Goal: Information Seeking & Learning: Compare options

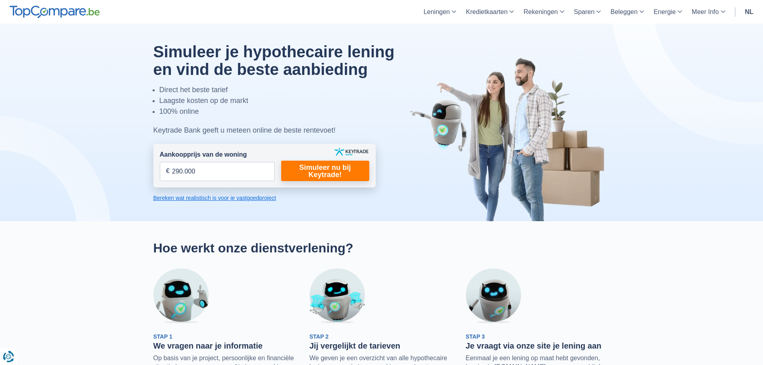
type input "290.000"
click at [310, 183] on form "Aankoopprijs van de woning 290.000 € Dit veld is verplicht in te vullen U moet …" at bounding box center [264, 166] width 222 height 44
click at [310, 171] on link "Simuleer nu bij Keytrade!" at bounding box center [325, 171] width 88 height 20
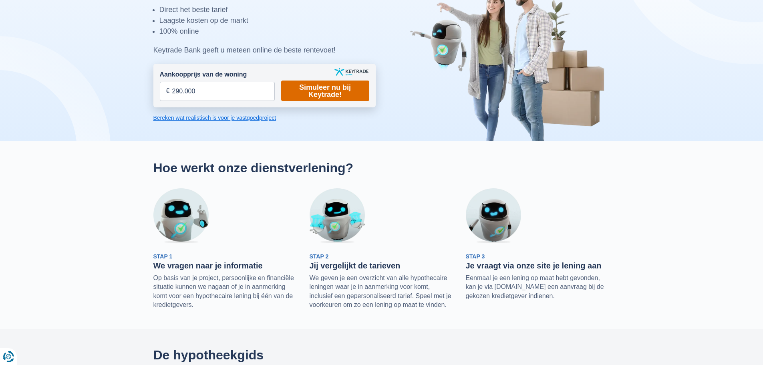
scroll to position [40, 0]
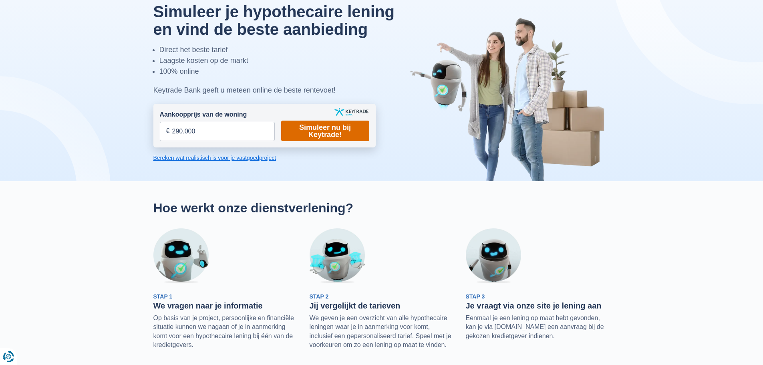
click at [314, 132] on link "Simuleer nu bij Keytrade!" at bounding box center [325, 130] width 88 height 20
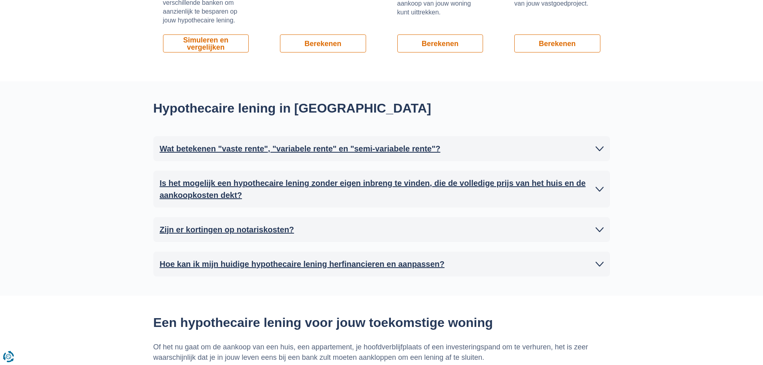
scroll to position [680, 0]
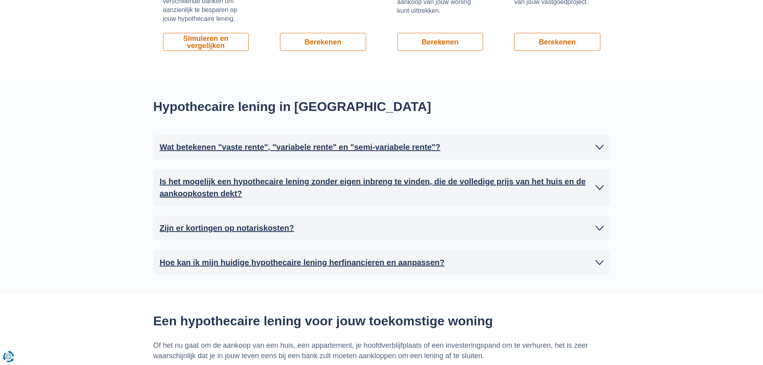
click at [301, 180] on h2 "Is het mogelijk een hypothecaire lening zonder eigen inbreng te vinden, die de …" at bounding box center [378, 187] width 436 height 24
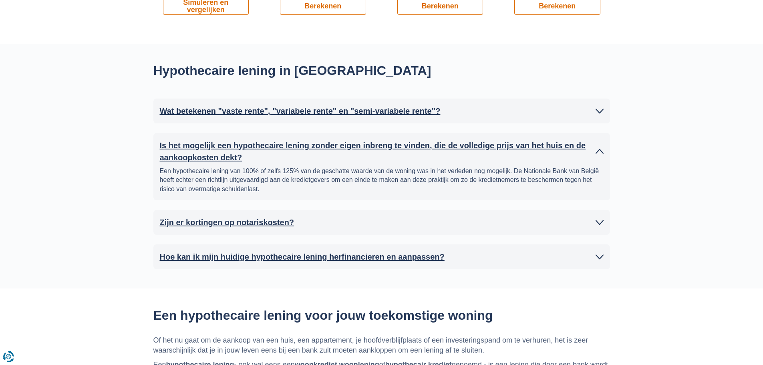
scroll to position [600, 0]
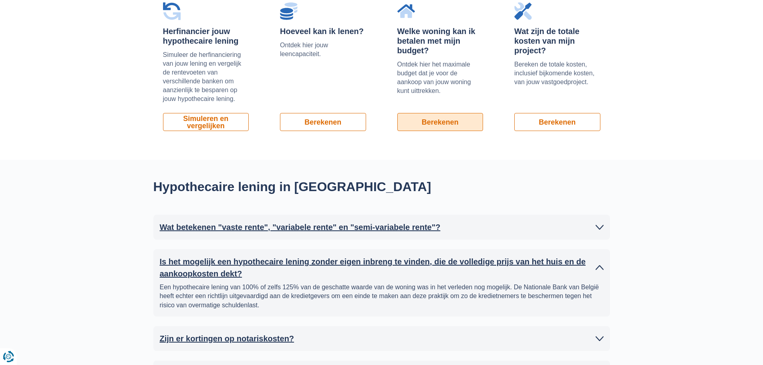
click at [428, 123] on link "Berekenen" at bounding box center [440, 122] width 86 height 18
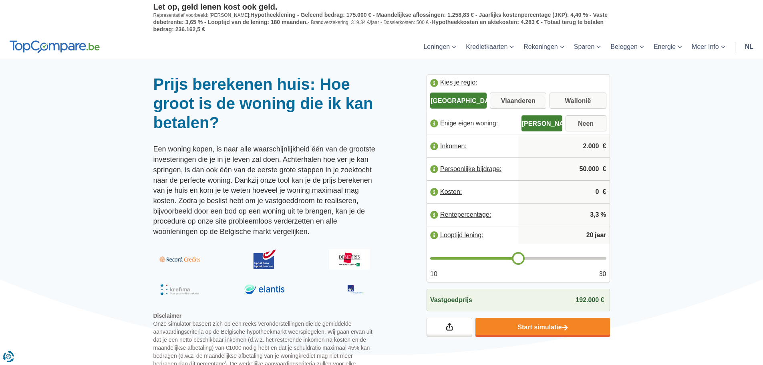
click at [501, 98] on input "Vlaanderen" at bounding box center [518, 101] width 56 height 14
radio input "true"
click at [577, 167] on input "50.000" at bounding box center [563, 169] width 85 height 22
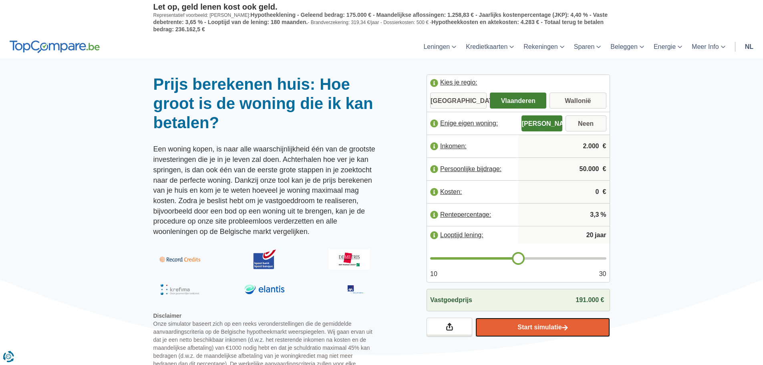
click at [565, 325] on img at bounding box center [565, 327] width 6 height 7
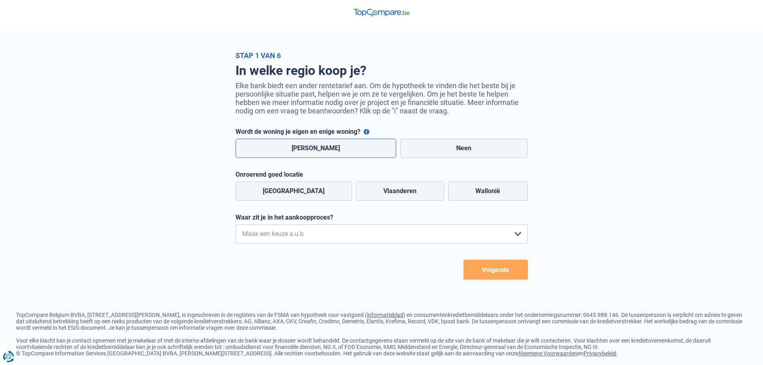
click at [337, 145] on label "Ja" at bounding box center [315, 148] width 161 height 19
click at [337, 145] on input "Ja" at bounding box center [315, 148] width 161 height 19
radio input "true"
click at [356, 189] on label "Vlaanderen" at bounding box center [400, 190] width 88 height 19
click at [356, 189] on input "Vlaanderen" at bounding box center [400, 190] width 88 height 19
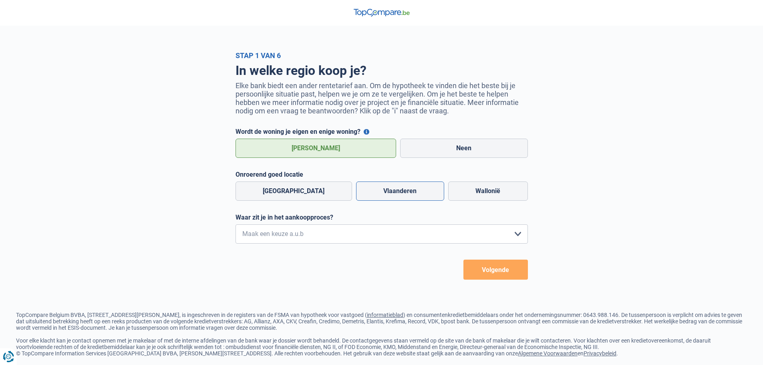
radio input "true"
click at [359, 238] on select "Ik wil me uitsluitend informeren omdat ik op dit moment geen concrete plannen h…" at bounding box center [381, 233] width 292 height 19
select select "1a"
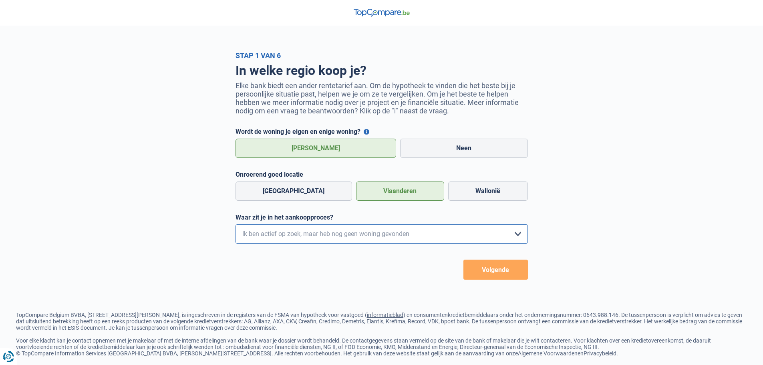
click at [235, 226] on select "Ik wil me uitsluitend informeren omdat ik op dit moment geen concrete plannen h…" at bounding box center [381, 233] width 292 height 19
click at [483, 271] on button "Volgende" at bounding box center [495, 269] width 64 height 20
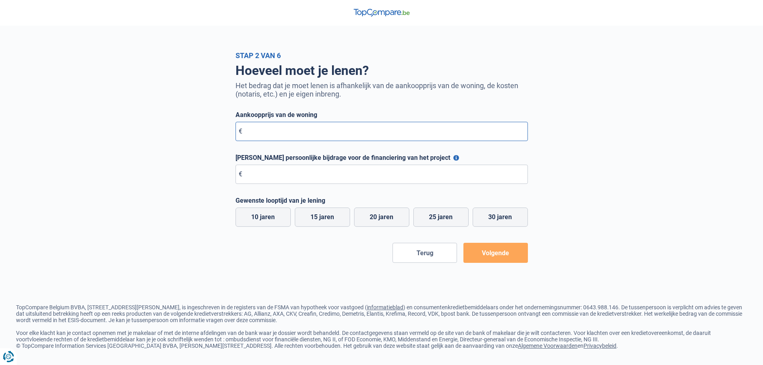
click at [283, 136] on input "Aankoopprijs van de woning" at bounding box center [381, 131] width 292 height 19
type input "290.000"
click at [357, 175] on input "Maximale persoonlijke bijdrage voor de financiering van het project" at bounding box center [381, 174] width 292 height 19
type input "80.000"
drag, startPoint x: 438, startPoint y: 223, endPoint x: 473, endPoint y: 242, distance: 40.3
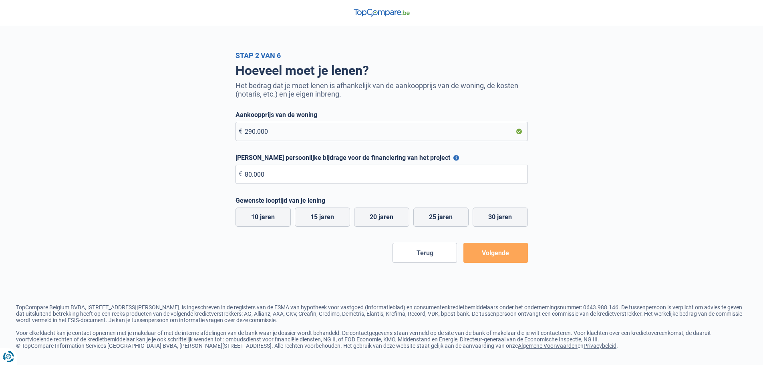
click at [438, 223] on label "25 jaren" at bounding box center [440, 216] width 55 height 19
click at [438, 223] on input "25 jaren" at bounding box center [440, 216] width 55 height 19
radio input "true"
click at [495, 256] on button "Volgende" at bounding box center [495, 253] width 64 height 20
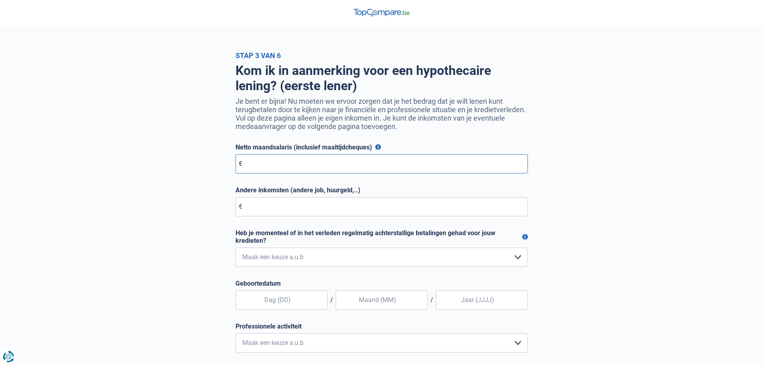
click at [344, 167] on input "Netto maandsalaris (inclusief maaltijdcheques)" at bounding box center [381, 163] width 292 height 19
type input "2.100"
click at [295, 258] on select "Nee, nooit Ja, maar ik heb deze minder dan een jaar geleden afbetaald Ja, maar …" at bounding box center [381, 256] width 292 height 19
select select "0"
click at [235, 249] on select "Nee, nooit Ja, maar ik heb deze minder dan een jaar geleden afbetaald Ja, maar …" at bounding box center [381, 256] width 292 height 19
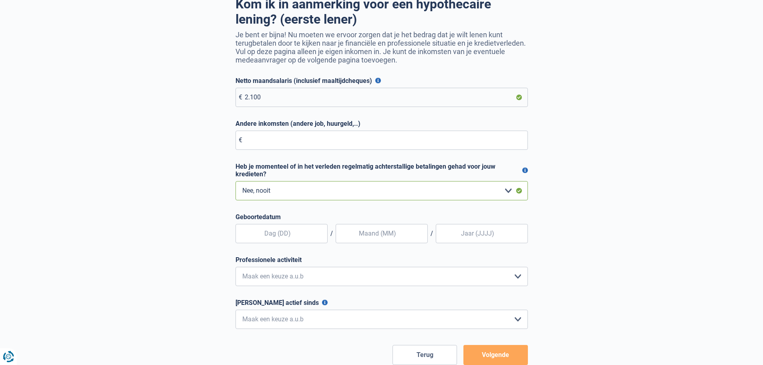
scroll to position [80, 0]
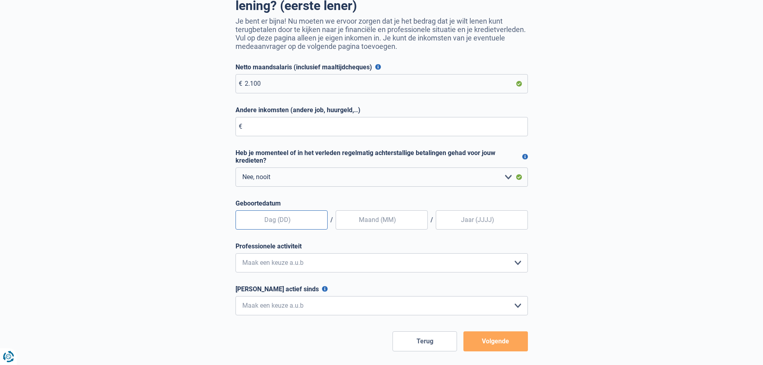
click at [305, 221] on input "text" at bounding box center [281, 219] width 92 height 19
type input "09"
type input "12"
type input "1991"
click at [323, 272] on select "Bediende Arbeider Ambtenaar Zelfstandige Bedrijfsleider Gepensioneerde Vrij ber…" at bounding box center [381, 262] width 292 height 19
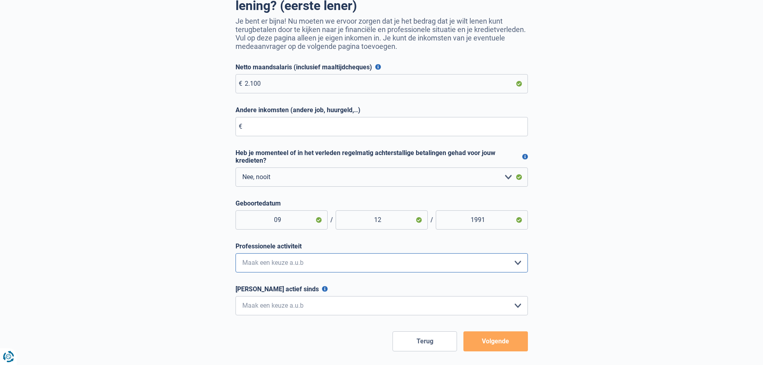
select select "privateEmployee"
click at [235, 255] on select "Bediende Arbeider Ambtenaar Zelfstandige Bedrijfsleider Gepensioneerde Vrij ber…" at bounding box center [381, 262] width 292 height 19
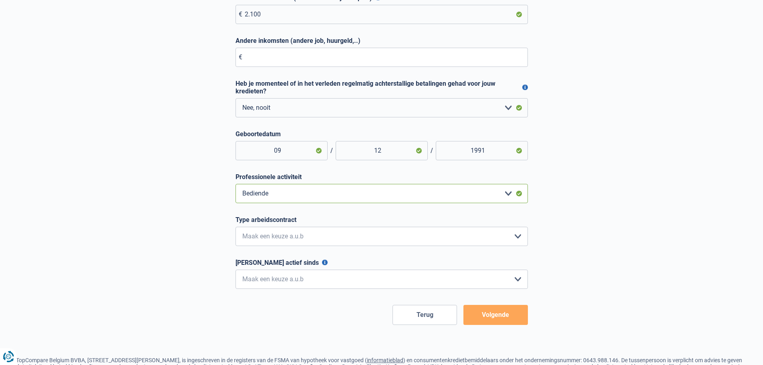
scroll to position [160, 0]
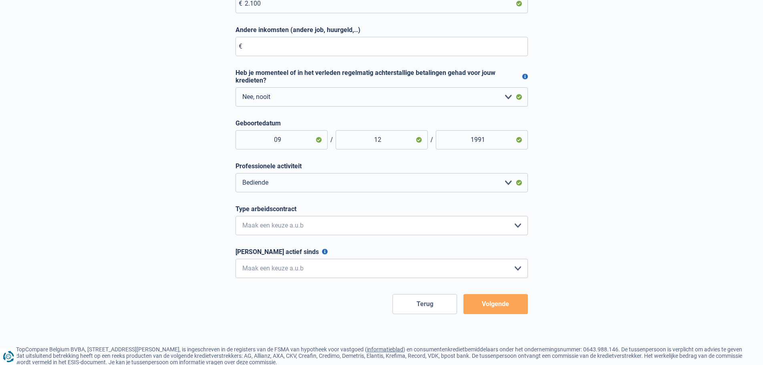
click at [325, 217] on div "Type arbeidscontract Interimcontract Arbeidsovereenkomst van onbepaalde duur Ar…" at bounding box center [381, 220] width 292 height 30
click at [327, 227] on select "Interimcontract Arbeidsovereenkomst van onbepaalde duur Arbeidsovereenkomst van…" at bounding box center [381, 225] width 292 height 19
select select "permanent"
click at [235, 217] on select "Interimcontract Arbeidsovereenkomst van onbepaalde duur Arbeidsovereenkomst van…" at bounding box center [381, 225] width 292 height 19
click at [322, 270] on select "< 6 maanden 6 - 12 maanden 12 - 24 maanden 24 - 36 maanden > 36 maanden Maak ee…" at bounding box center [381, 268] width 292 height 19
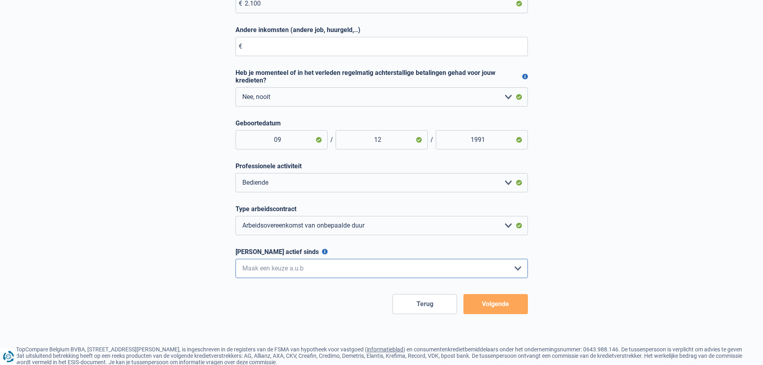
select select "more36"
click at [235, 260] on select "< 6 maanden 6 - 12 maanden 12 - 24 maanden 24 - 36 maanden > 36 maanden Maak ee…" at bounding box center [381, 268] width 292 height 19
click at [494, 312] on button "Volgende" at bounding box center [495, 304] width 64 height 20
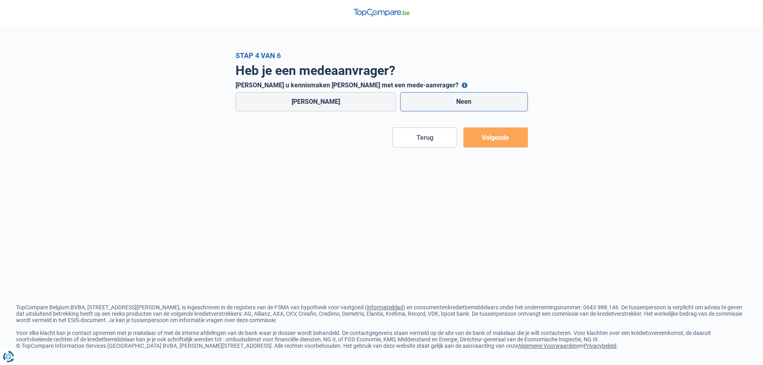
click at [404, 104] on label "Neen" at bounding box center [464, 101] width 128 height 19
click at [404, 104] on input "Neen" at bounding box center [464, 101] width 128 height 19
radio input "true"
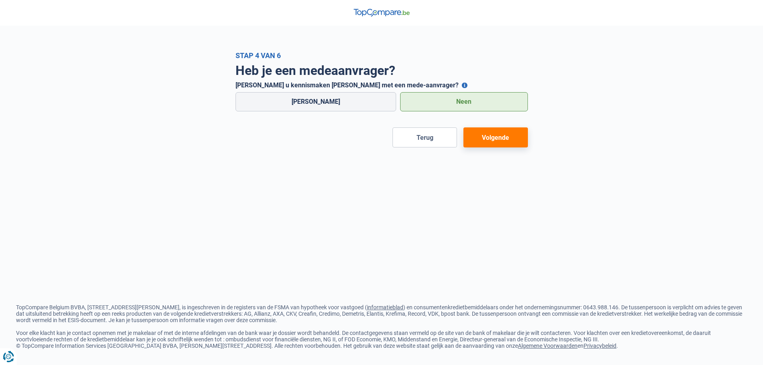
click at [502, 137] on button "Volgende" at bounding box center [495, 137] width 64 height 20
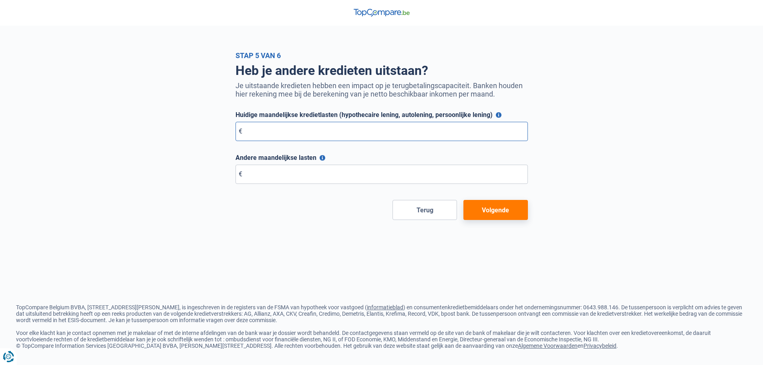
click at [325, 136] on input "Huidige maandelijkse kredietlasten (hypothecaire lening, autolening, persoonlij…" at bounding box center [381, 131] width 292 height 19
type input "0"
click at [293, 171] on input "Andere maandelijkse lasten" at bounding box center [381, 174] width 292 height 19
type input "0"
click at [511, 209] on button "Volgende" at bounding box center [495, 210] width 64 height 20
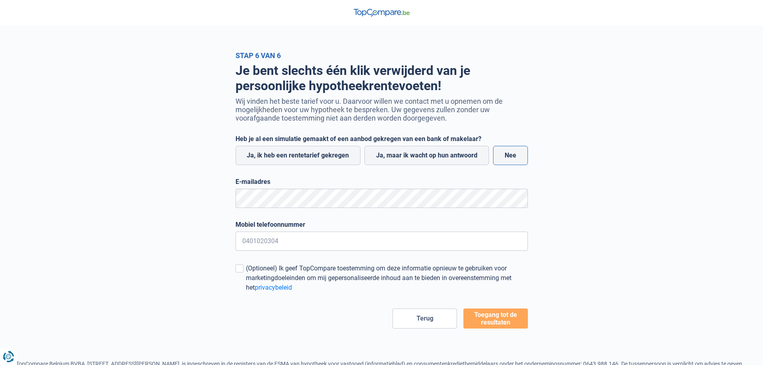
click at [516, 159] on label "Nee" at bounding box center [510, 155] width 35 height 19
click at [516, 159] on input "Nee" at bounding box center [510, 155] width 35 height 19
radio input "true"
click at [494, 319] on button "Toegang tot de resultaten" at bounding box center [495, 318] width 64 height 20
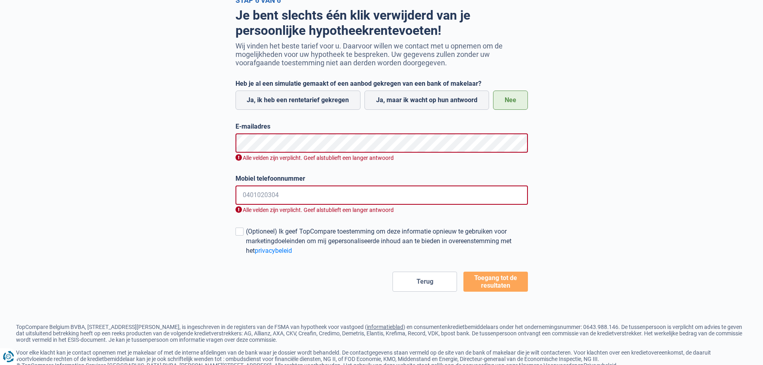
scroll to position [61, 0]
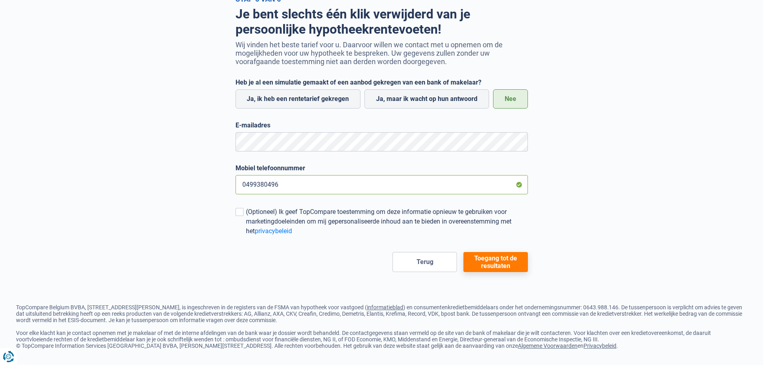
type input "0499380496"
click at [505, 264] on button "Toegang tot de resultaten" at bounding box center [495, 262] width 64 height 20
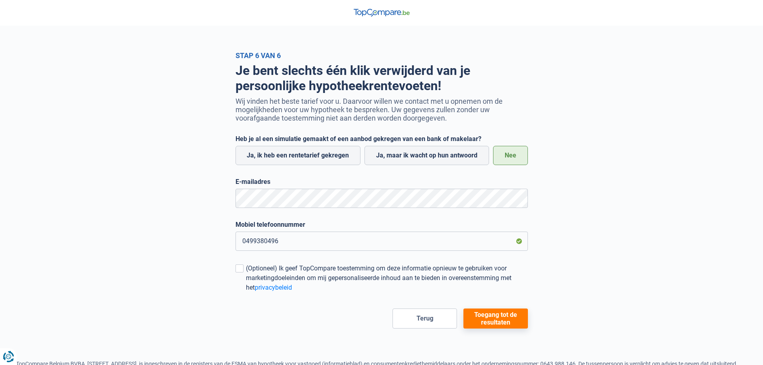
click at [492, 322] on button "Toegang tot de resultaten" at bounding box center [495, 318] width 64 height 20
